Goal: Navigation & Orientation: Find specific page/section

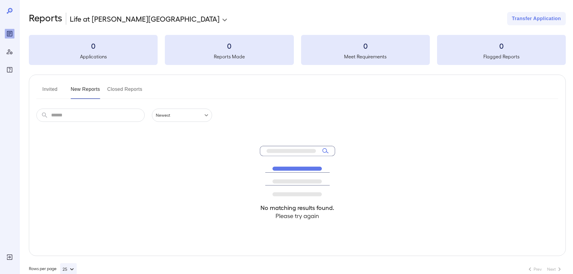
click at [53, 90] on button "Invited" at bounding box center [49, 92] width 27 height 14
click at [74, 91] on button "New Reports" at bounding box center [85, 92] width 29 height 14
click at [111, 91] on button "Closed Reports" at bounding box center [124, 92] width 35 height 14
click at [79, 87] on button "New Reports" at bounding box center [85, 92] width 29 height 14
click at [45, 89] on button "Invited" at bounding box center [49, 92] width 27 height 14
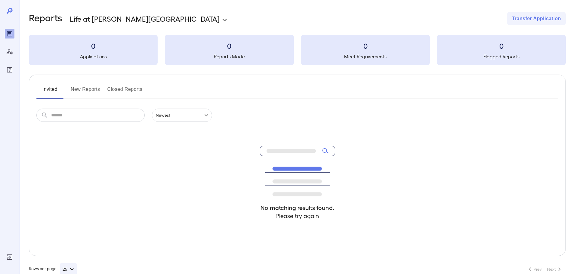
click at [116, 85] on button "Closed Reports" at bounding box center [124, 92] width 35 height 14
